Goal: Task Accomplishment & Management: Complete application form

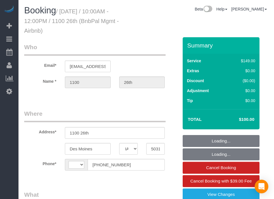
select select "IA"
drag, startPoint x: 0, startPoint y: 0, endPoint x: 168, endPoint y: 12, distance: 168.6
select select "object:572"
click at [165, 12] on div "Beta Help Help Docs Take a Tour Contact Support [PERSON_NAME] My Account Change…" at bounding box center [198, 11] width 147 height 10
select select "string:[GEOGRAPHIC_DATA]"
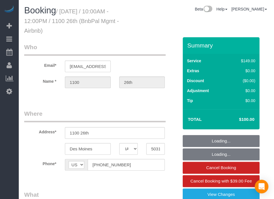
select select "spot1"
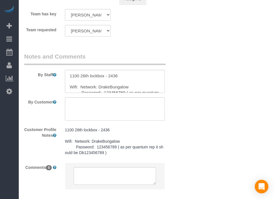
scroll to position [677, 0]
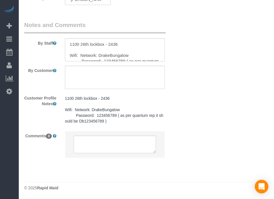
click at [96, 72] on sui-booking-comments "By Staff By Customer Customer Profile Notes 1100 26th lockbox - 2436 Wifi: Netw…" at bounding box center [101, 92] width 154 height 143
drag, startPoint x: 99, startPoint y: 83, endPoint x: 96, endPoint y: 82, distance: 3.2
click at [99, 83] on textarea at bounding box center [115, 77] width 100 height 23
type textarea "Kindly retrieve the air mattress and the sheets used here, give it to Audri."
drag, startPoint x: 205, startPoint y: 137, endPoint x: 254, endPoint y: 159, distance: 54.1
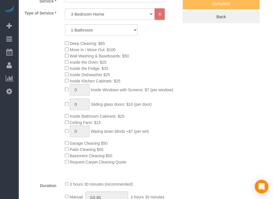
scroll to position [0, 0]
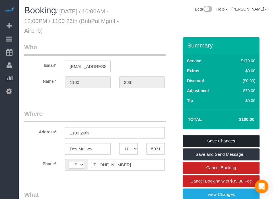
click at [216, 137] on link "Save Changes" at bounding box center [220, 141] width 77 height 12
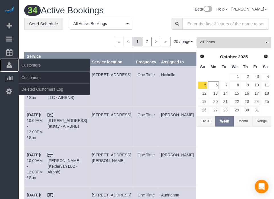
click at [13, 62] on link "Customers" at bounding box center [9, 65] width 18 height 13
click at [33, 76] on link "Customers" at bounding box center [53, 77] width 71 height 11
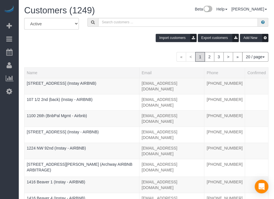
click at [4, 128] on div "Beta Add Booking Bookings Active Bookings Cancelled Bookings Quote Inquiries Do…" at bounding box center [9, 99] width 18 height 199
click at [117, 21] on input "text" at bounding box center [177, 22] width 159 height 9
paste input "[STREET_ADDRESS]"
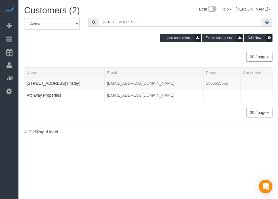
type input "[STREET_ADDRESS]"
drag, startPoint x: 129, startPoint y: 45, endPoint x: 125, endPoint y: 45, distance: 4.0
drag, startPoint x: 125, startPoint y: 45, endPoint x: 115, endPoint y: 44, distance: 10.2
drag, startPoint x: 115, startPoint y: 44, endPoint x: 84, endPoint y: 45, distance: 31.0
click at [94, 41] on div "Import customers Export customers Add New" at bounding box center [148, 38] width 257 height 8
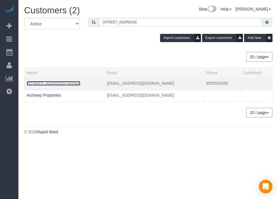
click at [43, 83] on link "[STREET_ADDRESS] (Instay)" at bounding box center [54, 83] width 54 height 5
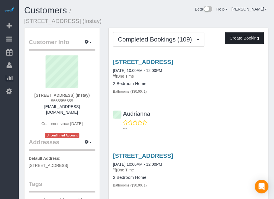
click at [239, 37] on button "Create Booking" at bounding box center [243, 38] width 39 height 12
select select "IA"
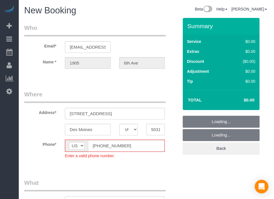
select select "object:2828"
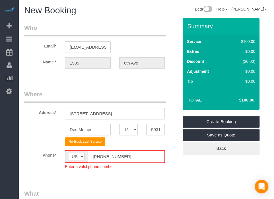
click at [101, 155] on input "[PHONE_NUMBER]" at bounding box center [126, 157] width 76 height 12
click at [100, 155] on input "[PHONE_NUMBER]" at bounding box center [126, 157] width 76 height 12
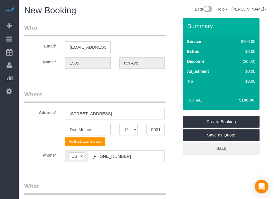
type input "[PHONE_NUMBER]"
drag, startPoint x: 151, startPoint y: 166, endPoint x: 136, endPoint y: 169, distance: 14.8
click at [137, 170] on fieldset "Where Address* [STREET_ADDRESS] [GEOGRAPHIC_DATA] AK AL AR AZ CA CO CT DC DE [G…" at bounding box center [101, 130] width 154 height 80
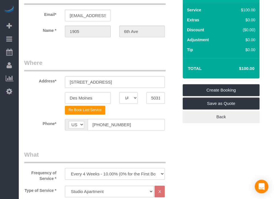
click at [120, 171] on select "Every 6 Weeks (0% for the First Booking) One Time Every 8 Weeks (0% for the Fir…" at bounding box center [115, 174] width 100 height 12
select select "object:2830"
click at [65, 168] on select "Every 6 Weeks (0% for the First Booking) One Time Every 8 Weeks (0% for the Fir…" at bounding box center [115, 174] width 100 height 12
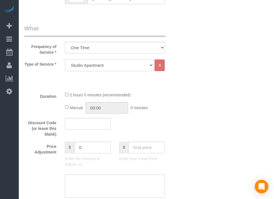
click at [141, 59] on select "Studio Apartment 1 Bedroom Home 2 Bedroom Home 3 Bedroom Home 4 Bedroom Home 5 …" at bounding box center [109, 65] width 89 height 12
select select "18"
click at [65, 59] on select "Studio Apartment 1 Bedroom Home 2 Bedroom Home 3 Bedroom Home 4 Bedroom Home 5 …" at bounding box center [109, 65] width 89 height 12
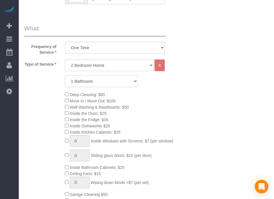
click at [131, 84] on select "1 Bathroom 2 Bathrooms 3 Bathrooms 4 Bathrooms 5 Bathrooms 6 Bathrooms" at bounding box center [101, 81] width 73 height 12
select select "2"
click at [65, 75] on select "1 Bathroom 2 Bathrooms 3 Bathrooms 4 Bathrooms 5 Bathrooms 6 Bathrooms" at bounding box center [101, 81] width 73 height 12
drag, startPoint x: 188, startPoint y: 99, endPoint x: 153, endPoint y: 135, distance: 50.4
click at [153, 135] on div "Deep Cleaning: $65 Move In / Move Out: $100 Wall Washing & Baseboards: $50 Insi…" at bounding box center [122, 153] width 122 height 125
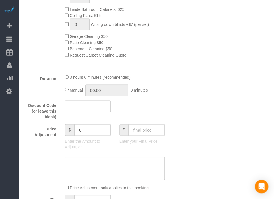
scroll to position [379, 0]
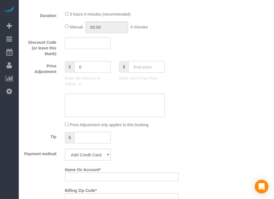
click at [155, 70] on input "text" at bounding box center [146, 67] width 36 height 12
type input "95"
type input "-94"
click at [202, 128] on div "Who Email* [EMAIL_ADDRESS][DOMAIN_NAME] Name * 1905 [GEOGRAPHIC_DATA] Where Add…" at bounding box center [146, 143] width 244 height 1008
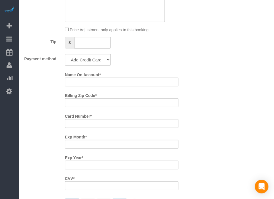
scroll to position [347, 0]
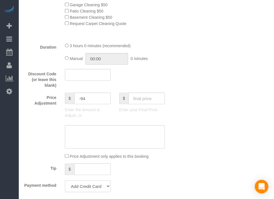
click at [89, 187] on select "Add Credit Card Cash Check Paypal" at bounding box center [88, 186] width 46 height 12
select select "string:check"
click at [65, 182] on select "Add Credit Card Cash Check Paypal" at bounding box center [88, 186] width 46 height 12
drag, startPoint x: 174, startPoint y: 170, endPoint x: 152, endPoint y: 178, distance: 22.5
click at [152, 176] on div "Tip $" at bounding box center [101, 169] width 162 height 13
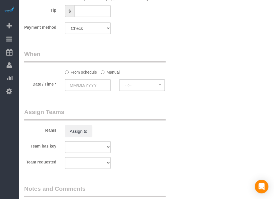
scroll to position [568, 0]
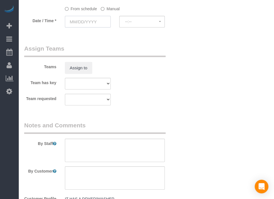
click at [101, 22] on input "text" at bounding box center [88, 22] width 46 height 12
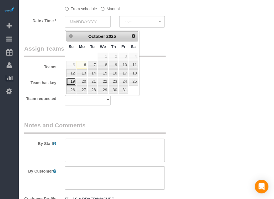
click at [71, 83] on link "19" at bounding box center [71, 82] width 10 height 8
type input "[DATE]"
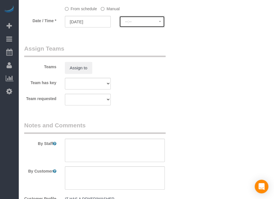
click at [142, 27] on button "--:--" at bounding box center [142, 22] width 46 height 12
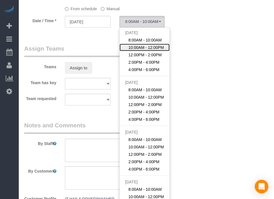
click at [150, 50] on span "10:00AM - 12:00PM" at bounding box center [146, 48] width 36 height 6
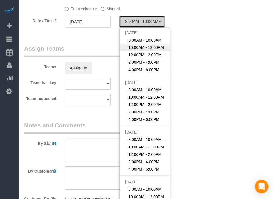
select select "spot19"
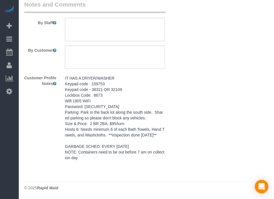
click at [115, 108] on pre "IT HAS A DRYER/WASHER Keypad code : 159753 Keypad code - 36321 OR 32109 Lockbox…" at bounding box center [115, 117] width 100 height 85
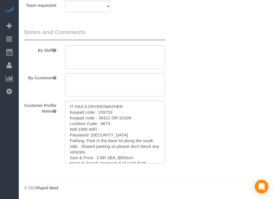
scroll to position [663, 0]
click at [115, 108] on textarea "IT HAS A DRYER/WASHER Keypad code : 159753 Keypad code - 36321 OR 32109 Lockbox…" at bounding box center [115, 132] width 100 height 63
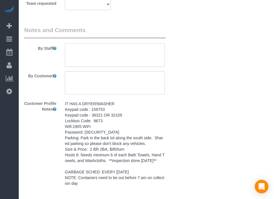
click at [131, 47] on textarea at bounding box center [115, 54] width 100 height 23
paste textarea "IT HAS A DRYER/WASHER Keypad code : 159753 Keypad code - 36321 OR 32109 Lockbox…"
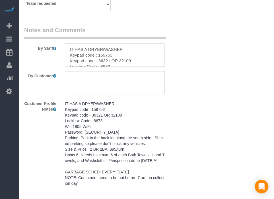
scroll to position [76, 0]
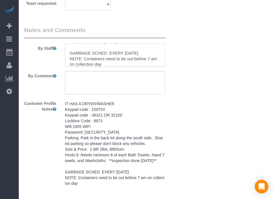
type textarea "IT HAS A DRYER/WASHER Keypad code : 159753 Keypad code - 36321 OR 32109 Lockbox…"
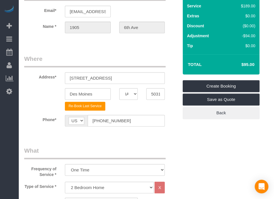
scroll to position [0, 0]
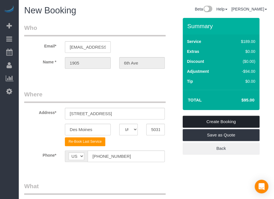
click at [218, 118] on link "Create Booking" at bounding box center [220, 122] width 77 height 12
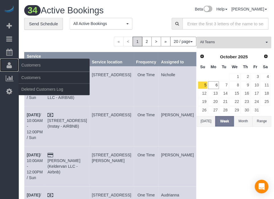
click at [8, 64] on icon at bounding box center [9, 65] width 5 height 7
click at [37, 77] on link "Customers" at bounding box center [53, 77] width 71 height 11
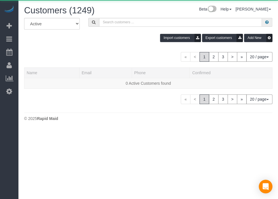
drag, startPoint x: 112, startPoint y: 49, endPoint x: 97, endPoint y: 46, distance: 15.6
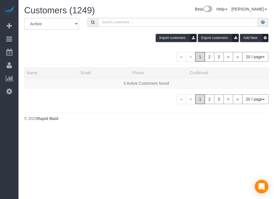
drag, startPoint x: 97, startPoint y: 46, endPoint x: 113, endPoint y: 29, distance: 23.1
click at [98, 43] on div "All Active Archived Import customers Export customers Add New" at bounding box center [146, 32] width 252 height 28
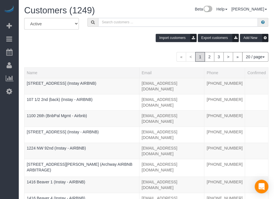
click at [120, 19] on input "text" at bounding box center [177, 22] width 159 height 9
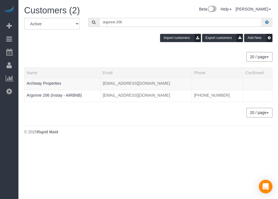
type input "argonne 206"
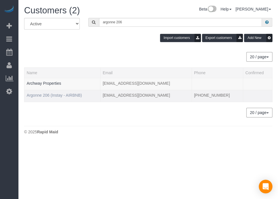
drag, startPoint x: 77, startPoint y: 61, endPoint x: 47, endPoint y: 95, distance: 45.6
click at [60, 60] on div "20 / page 10 / page 20 / page 30 / page 40 / page 50 / page 100 / page" at bounding box center [148, 57] width 249 height 10
click at [48, 96] on link "Argonne 206 (Instay - AIRBNB)" at bounding box center [54, 95] width 55 height 5
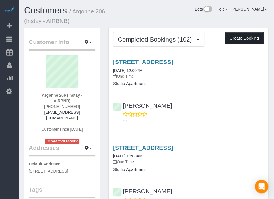
click at [245, 38] on button "Create Booking" at bounding box center [243, 38] width 39 height 12
select select "IA"
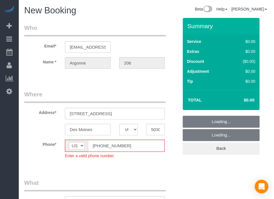
select select "object:4930"
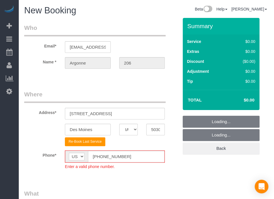
drag, startPoint x: 93, startPoint y: 96, endPoint x: 64, endPoint y: 91, distance: 29.8
click at [64, 91] on legend "Where" at bounding box center [94, 96] width 141 height 13
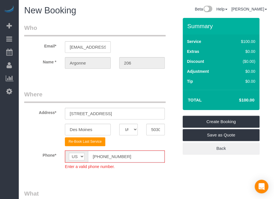
click at [99, 154] on input "[PHONE_NUMBER]" at bounding box center [126, 157] width 76 height 12
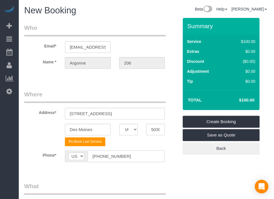
type input "[PHONE_NUMBER]"
drag, startPoint x: 143, startPoint y: 173, endPoint x: 136, endPoint y: 175, distance: 6.9
drag, startPoint x: 136, startPoint y: 175, endPoint x: 99, endPoint y: 179, distance: 37.5
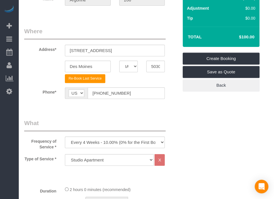
scroll to position [158, 0]
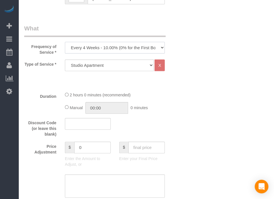
click at [120, 47] on select "Every 6 Weeks (0% for the First Booking) One Time Every 8 Weeks (0% for the Fir…" at bounding box center [115, 48] width 100 height 12
click at [123, 49] on select "Every 6 Weeks (0% for the First Booking) One Time Every 8 Weeks (0% for the Fir…" at bounding box center [115, 48] width 100 height 12
select select "object:4932"
click at [65, 42] on select "Every 6 Weeks (0% for the First Booking) One Time Every 8 Weeks (0% for the Fir…" at bounding box center [115, 48] width 100 height 12
drag, startPoint x: 182, startPoint y: 84, endPoint x: 128, endPoint y: 85, distance: 53.4
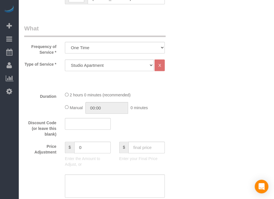
click at [134, 91] on div "2 hours 0 minutes (recommended)" at bounding box center [115, 94] width 100 height 6
click at [124, 66] on select "Studio Apartment 1 Bedroom Home 2 Bedroom Home 3 Bedroom Home 4 Bedroom Home 5 …" at bounding box center [109, 65] width 89 height 12
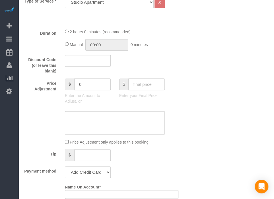
scroll to position [252, 0]
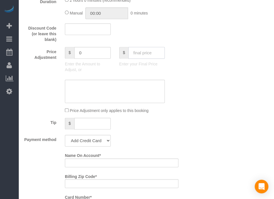
click at [139, 47] on input "text" at bounding box center [146, 53] width 36 height 12
type input "70"
click at [198, 70] on div "Who Email* [EMAIL_ADDRESS][DOMAIN_NAME] Name * [GEOGRAPHIC_DATA] 206 Where Addr…" at bounding box center [146, 179] width 244 height 827
type input "-30"
click at [103, 139] on select "Add Credit Card Cash Check Paypal" at bounding box center [88, 141] width 46 height 12
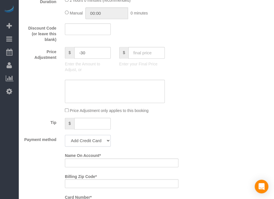
select select "string:check"
click at [65, 135] on select "Add Credit Card Cash Check Paypal" at bounding box center [88, 141] width 46 height 12
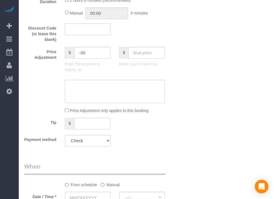
drag, startPoint x: 142, startPoint y: 155, endPoint x: 123, endPoint y: 161, distance: 19.7
click at [123, 161] on div "Who Email* [EMAIL_ADDRESS][DOMAIN_NAME] Name * [GEOGRAPHIC_DATA] 206 Where Addr…" at bounding box center [101, 101] width 162 height 670
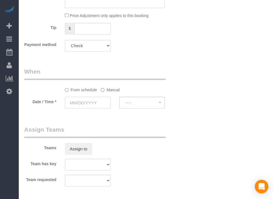
click at [97, 101] on input "text" at bounding box center [88, 103] width 46 height 12
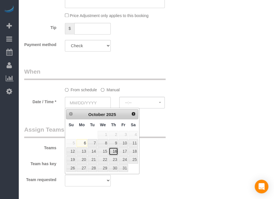
click at [112, 149] on link "16" at bounding box center [113, 151] width 9 height 8
type input "[DATE]"
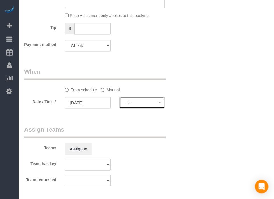
click at [144, 105] on button "--:--" at bounding box center [142, 103] width 46 height 12
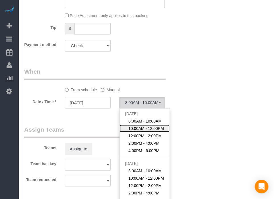
click at [143, 127] on span "10:00AM - 12:00PM" at bounding box center [146, 128] width 36 height 6
select select "spot44"
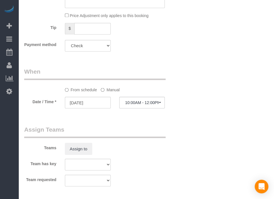
click at [96, 78] on legend "When" at bounding box center [94, 73] width 141 height 13
click at [106, 89] on label "Manual" at bounding box center [110, 89] width 19 height 8
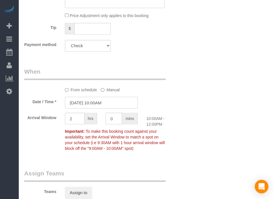
click at [108, 106] on input "[DATE] 10:00AM" at bounding box center [101, 103] width 73 height 12
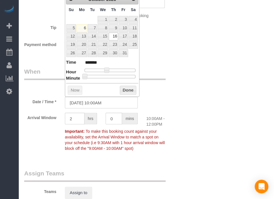
click at [222, 124] on div "Who Email* [EMAIL_ADDRESS][DOMAIN_NAME] Name * [GEOGRAPHIC_DATA] 206 Where Addr…" at bounding box center [146, 28] width 244 height 714
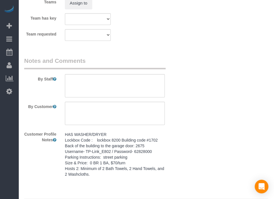
scroll to position [552, 0]
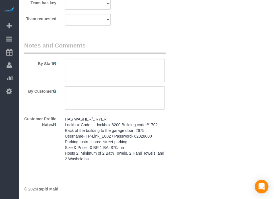
click at [122, 122] on pre "HAS WASHER/DRYER Lockbox Code : lockbox 8200 Building code #1702 Back of the bu…" at bounding box center [115, 138] width 100 height 45
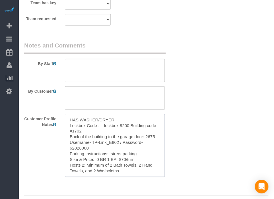
click at [122, 121] on textarea "HAS WASHER/DRYER Lockbox Code : lockbox 8200 Building code #1702 Back of the bu…" at bounding box center [115, 145] width 100 height 63
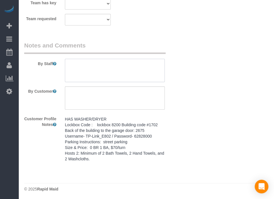
click at [122, 66] on textarea at bounding box center [115, 70] width 100 height 23
paste textarea "HAS WASHER/DRYER Lockbox Code : lockbox 8200 Building code #1702 Back of the bu…"
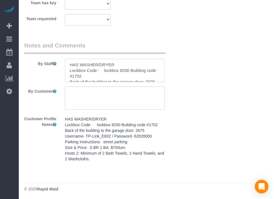
scroll to position [36, 0]
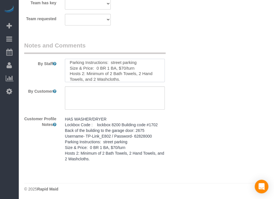
type textarea "HAS WASHER/DRYER Lockbox Code : lockbox 8200 Building code #1702 Back of the bu…"
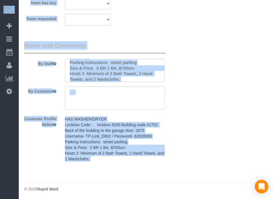
drag, startPoint x: 273, startPoint y: 170, endPoint x: 273, endPoint y: 137, distance: 33.0
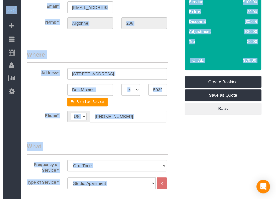
scroll to position [0, 0]
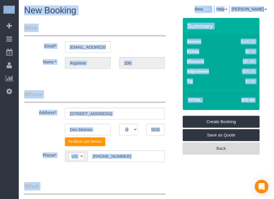
click at [205, 151] on link "Back" at bounding box center [220, 148] width 77 height 12
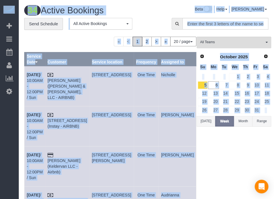
drag, startPoint x: 156, startPoint y: 21, endPoint x: 112, endPoint y: 17, distance: 44.0
click at [155, 20] on div "**********" at bounding box center [93, 27] width 139 height 18
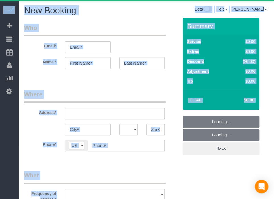
click at [118, 17] on div "New Booking" at bounding box center [72, 12] width 105 height 12
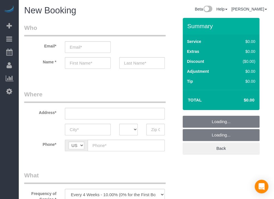
select select "object:5709"
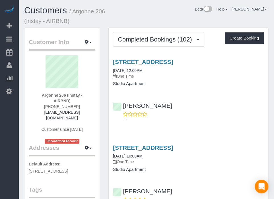
drag, startPoint x: 174, startPoint y: 19, endPoint x: 170, endPoint y: 18, distance: 3.1
click at [170, 18] on div "Customers / Argonne 206 (Instay - AIRBNB) Beta Help Help Docs Take a Tour Conta…" at bounding box center [146, 17] width 252 height 22
click at [236, 37] on button "Create Booking" at bounding box center [243, 38] width 39 height 12
select select "IA"
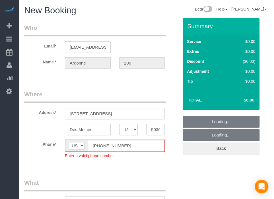
select select "object:7116"
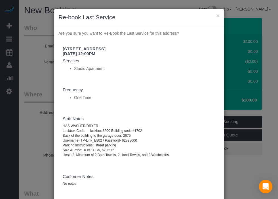
click at [230, 66] on div "× Re-book Last Service Are you sure you want to Re-Book the Last Service for th…" at bounding box center [139, 99] width 278 height 199
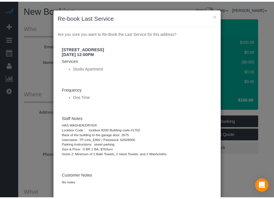
scroll to position [32, 0]
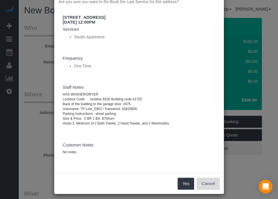
click at [204, 185] on button "Cancel" at bounding box center [208, 184] width 23 height 12
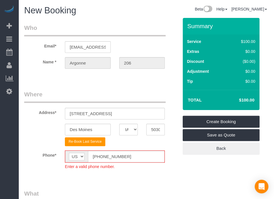
drag, startPoint x: 118, startPoint y: 171, endPoint x: 99, endPoint y: 164, distance: 20.2
click at [103, 168] on sui-booking-location "Phone* AF AL DZ AD AO AI AQ AG AR AM AW AU AT AZ BS BH BD BB BY BE BZ BJ BM BT …" at bounding box center [101, 161] width 154 height 23
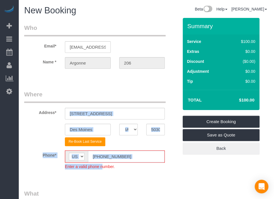
drag, startPoint x: 99, startPoint y: 164, endPoint x: 99, endPoint y: 158, distance: 6.0
click at [99, 158] on input "[PHONE_NUMBER]" at bounding box center [126, 157] width 76 height 12
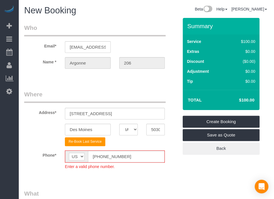
click at [99, 157] on input "[PHONE_NUMBER]" at bounding box center [126, 157] width 76 height 12
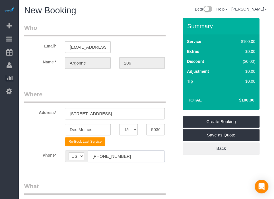
type input "[PHONE_NUMBER]"
drag, startPoint x: 126, startPoint y: 172, endPoint x: 101, endPoint y: 161, distance: 27.6
click at [99, 165] on sui-booking-location "Phone* AF AL DZ AD AO AI AQ AG AR AM AW AU AT AZ BS BH BD BB BY BE BZ BJ BM BT …" at bounding box center [101, 158] width 154 height 16
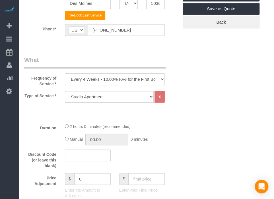
click at [118, 78] on select "Every 6 Weeks (0% for the First Booking) One Time Every 8 Weeks (0% for the Fir…" at bounding box center [115, 79] width 100 height 12
select select "object:7118"
click at [65, 73] on select "Every 6 Weeks (0% for the First Booking) One Time Every 8 Weeks (0% for the Fir…" at bounding box center [115, 79] width 100 height 12
click at [125, 97] on select "Studio Apartment 1 Bedroom Home 2 Bedroom Home 3 Bedroom Home 4 Bedroom Home 5 …" at bounding box center [109, 97] width 89 height 12
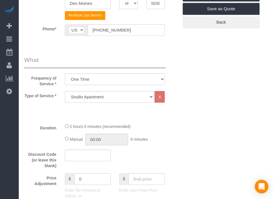
scroll to position [189, 0]
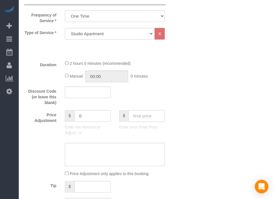
click at [148, 113] on input "text" at bounding box center [146, 116] width 36 height 12
type input "70"
click at [180, 119] on div "Price Adjustment $ 0 Enter the Amount to Adjust, or $ 70 Enter your Final Price" at bounding box center [101, 124] width 162 height 28
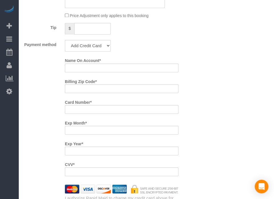
type input "-30"
click at [96, 46] on select "Add Credit Card Cash Check Paypal" at bounding box center [88, 46] width 46 height 12
select select "string:check"
click at [65, 40] on select "Add Credit Card Cash Check Paypal" at bounding box center [88, 46] width 46 height 12
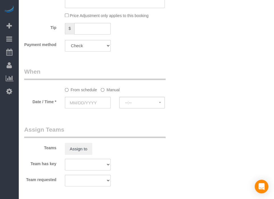
drag, startPoint x: 168, startPoint y: 64, endPoint x: 150, endPoint y: 69, distance: 18.8
click at [150, 69] on legend "When" at bounding box center [94, 73] width 141 height 13
click at [91, 108] on div at bounding box center [88, 108] width 46 height 1
click at [94, 104] on input "text" at bounding box center [88, 103] width 46 height 12
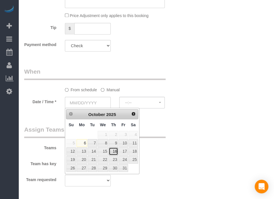
click at [114, 149] on link "16" at bounding box center [113, 151] width 9 height 8
type input "[DATE]"
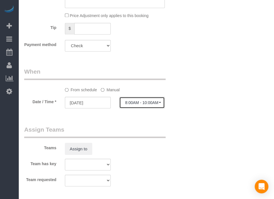
click at [135, 103] on span "8:00AM - 10:00AM" at bounding box center [142, 102] width 34 height 5
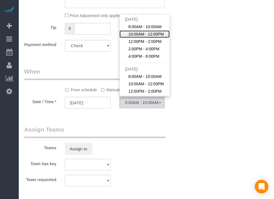
click at [147, 31] on span "10:00AM - 12:00PM" at bounding box center [146, 34] width 36 height 6
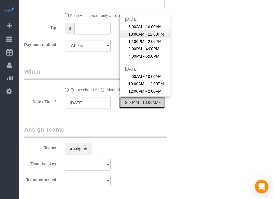
select select "spot69"
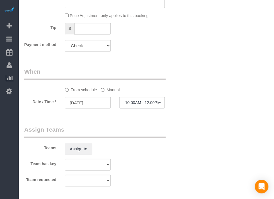
drag, startPoint x: 178, startPoint y: 121, endPoint x: 136, endPoint y: 120, distance: 42.0
drag, startPoint x: 136, startPoint y: 120, endPoint x: 127, endPoint y: 118, distance: 9.3
click at [136, 120] on div "Who Email* [EMAIL_ADDRESS][DOMAIN_NAME] Name * [GEOGRAPHIC_DATA] 206 Where Addr…" at bounding box center [101, 6] width 162 height 670
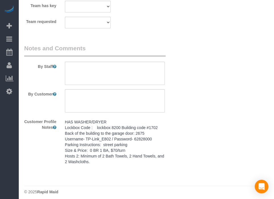
scroll to position [508, 0]
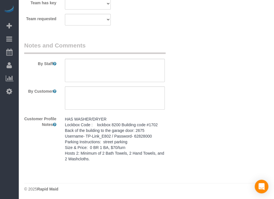
click at [120, 141] on pre "HAS WASHER/DRYER Lockbox Code : lockbox 8200 Building code #1702 Back of the bu…" at bounding box center [115, 138] width 100 height 45
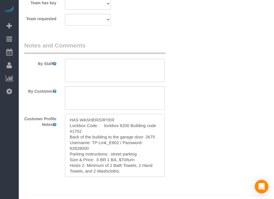
click at [119, 138] on textarea "HAS WASHER/DRYER Lockbox Code : lockbox 8200 Building code #1702 Back of the bu…" at bounding box center [115, 145] width 100 height 63
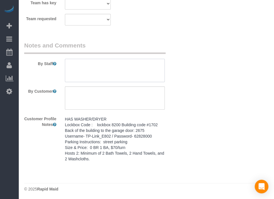
click at [136, 64] on textarea at bounding box center [115, 70] width 100 height 23
paste textarea "HAS WASHER/DRYER Lockbox Code : lockbox 8200 Building code #1702 Back of the bu…"
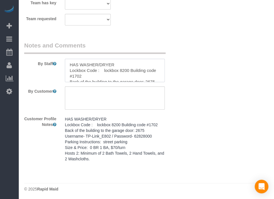
scroll to position [36, 0]
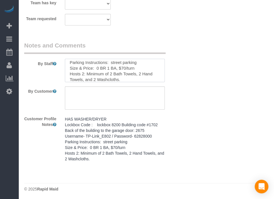
type textarea "HAS WASHER/DRYER Lockbox Code : lockbox 8200 Building code #1702 Back of the bu…"
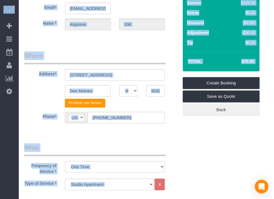
scroll to position [32, 0]
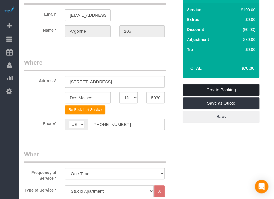
click at [223, 89] on link "Create Booking" at bounding box center [220, 90] width 77 height 12
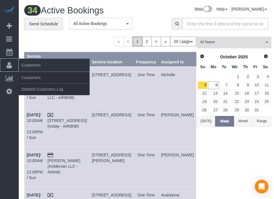
click at [7, 64] on icon at bounding box center [9, 65] width 5 height 7
click at [24, 77] on link "Customers" at bounding box center [53, 77] width 71 height 11
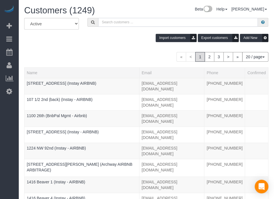
click at [142, 24] on input "text" at bounding box center [177, 22] width 159 height 9
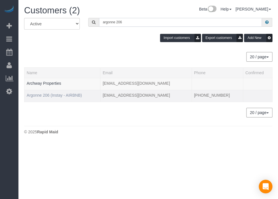
type input "argonne 206"
click at [69, 94] on link "Argonne 206 (Instay - AIRBNB)" at bounding box center [54, 95] width 55 height 5
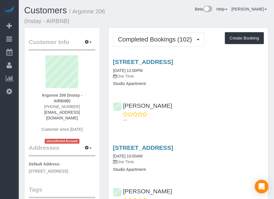
drag, startPoint x: 187, startPoint y: 18, endPoint x: 181, endPoint y: 13, distance: 8.1
click at [181, 13] on div "Beta Help Help Docs Take a Tour Contact Support [PERSON_NAME] My Account Change…" at bounding box center [198, 11] width 147 height 10
click at [183, 13] on div "Beta Help Help Docs Take a Tour Contact Support [PERSON_NAME] My Account Change…" at bounding box center [198, 11] width 147 height 10
click at [183, 18] on div "Customers / Argonne 206 (Instay - AIRBNB) Beta Help Help Docs Take a Tour Conta…" at bounding box center [146, 17] width 252 height 22
click at [159, 16] on div "Customers / Argonne 206 (Instay - AIRBNB) Beta Help Help Docs Take a Tour Conta…" at bounding box center [146, 17] width 252 height 22
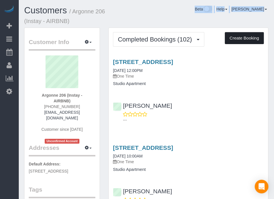
drag, startPoint x: 159, startPoint y: 16, endPoint x: 231, endPoint y: 35, distance: 74.3
click at [231, 35] on button "Create Booking" at bounding box center [243, 38] width 39 height 12
select select "IA"
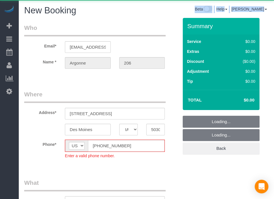
select select "object:9160"
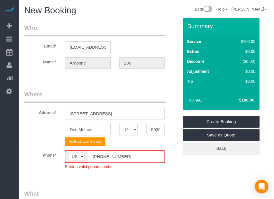
click at [101, 157] on input "[PHONE_NUMBER]" at bounding box center [126, 157] width 76 height 12
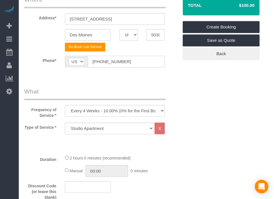
scroll to position [221, 0]
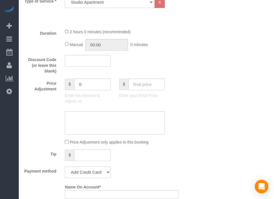
type input "[PHONE_NUMBER]"
drag, startPoint x: 176, startPoint y: 39, endPoint x: 148, endPoint y: 18, distance: 34.8
drag, startPoint x: 148, startPoint y: 18, endPoint x: 163, endPoint y: 32, distance: 20.2
click at [148, 18] on div "Type of Service * Studio Apartment 1 Bedroom Home 2 Bedroom Home 3 Bedroom Home…" at bounding box center [101, 10] width 154 height 28
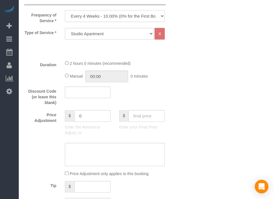
click at [137, 13] on select "Every 6 Weeks (0% for the First Booking) One Time Every 8 Weeks (0% for the Fir…" at bounding box center [115, 16] width 100 height 12
select select "object:9162"
click at [65, 10] on select "Every 6 Weeks (0% for the First Booking) One Time Every 8 Weeks (0% for the Fir…" at bounding box center [115, 16] width 100 height 12
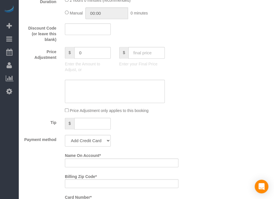
click at [147, 46] on fieldset "What Frequency of Service * Every 6 Weeks (0% for the First Booking) One Time E…" at bounding box center [101, 119] width 154 height 378
click at [147, 57] on input "text" at bounding box center [146, 53] width 36 height 12
type input "70"
click at [170, 60] on div "Price Adjustment $ 0 Enter the Amount to Adjust, or $ 70 Enter your Final Price" at bounding box center [101, 61] width 162 height 28
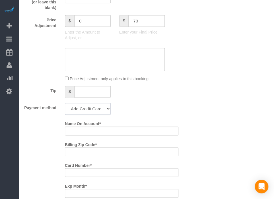
click at [101, 107] on select "Add Credit Card Cash Check Paypal" at bounding box center [88, 109] width 46 height 12
type input "-30"
select select "string:check"
click at [65, 103] on select "Add Credit Card Cash Check Paypal" at bounding box center [88, 109] width 46 height 12
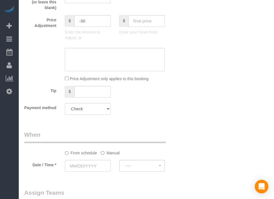
click at [164, 108] on div "Payment method Add Credit Card Cash Check Paypal" at bounding box center [101, 109] width 162 height 12
drag, startPoint x: 159, startPoint y: 107, endPoint x: 145, endPoint y: 111, distance: 13.5
click at [145, 111] on div "Payment method Add Credit Card Cash Check Paypal" at bounding box center [101, 109] width 162 height 12
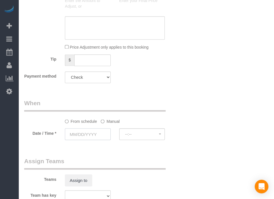
click at [96, 131] on input "text" at bounding box center [88, 134] width 46 height 12
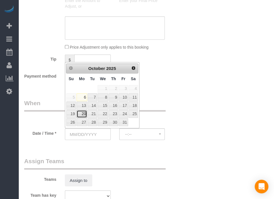
click at [84, 113] on link "20" at bounding box center [81, 114] width 11 height 8
type input "[DATE]"
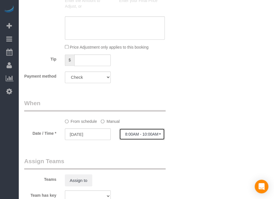
click at [145, 132] on span "8:00AM - 10:00AM" at bounding box center [142, 134] width 34 height 5
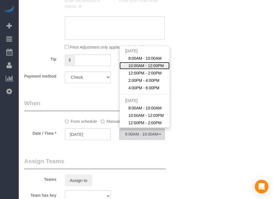
click at [141, 63] on span "10:00AM - 12:00PM" at bounding box center [146, 66] width 36 height 6
select select "spot94"
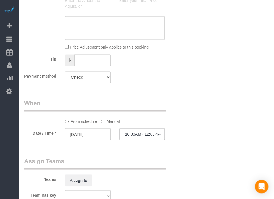
drag, startPoint x: 172, startPoint y: 76, endPoint x: 131, endPoint y: 96, distance: 45.6
click at [131, 96] on div "Who Email* [EMAIL_ADDRESS][DOMAIN_NAME] Name * [GEOGRAPHIC_DATA] 206 Where Addr…" at bounding box center [101, 37] width 162 height 670
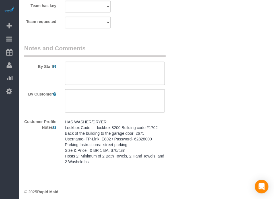
scroll to position [508, 0]
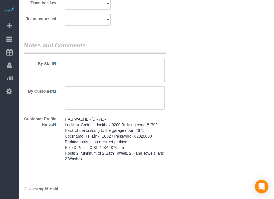
click at [131, 124] on pre "HAS WASHER/DRYER Lockbox Code : lockbox 8200 Building code #1702 Back of the bu…" at bounding box center [115, 138] width 100 height 45
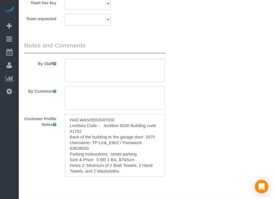
click at [131, 124] on textarea "HAS WASHER/DRYER Lockbox Code : lockbox 8200 Building code #1702 Back of the bu…" at bounding box center [115, 145] width 100 height 63
click at [139, 66] on textarea at bounding box center [115, 70] width 100 height 23
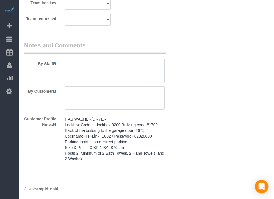
paste textarea "HAS WASHER/DRYER Lockbox Code : lockbox 8200 Building code #1702 Back of the bu…"
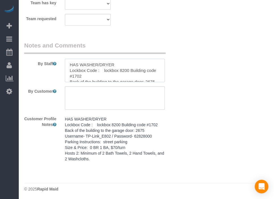
scroll to position [36, 0]
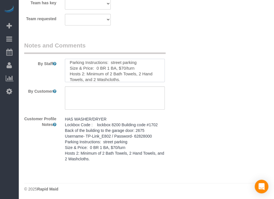
type textarea "HAS WASHER/DRYER Lockbox Code : lockbox 8200 Building code #1702 Back of the bu…"
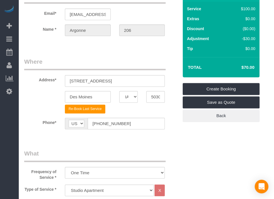
scroll to position [0, 0]
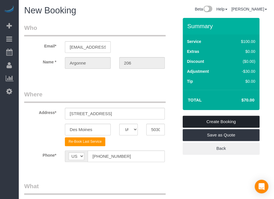
click at [232, 121] on link "Create Booking" at bounding box center [220, 122] width 77 height 12
